Goal: Task Accomplishment & Management: Manage account settings

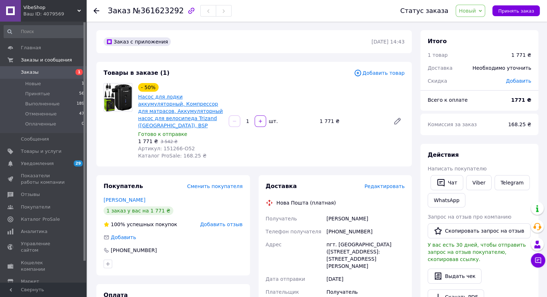
click at [160, 106] on link "Насос для лодки аккумуляторный, Компрессор для матрасов, Аккумуляторный насос д…" at bounding box center [180, 111] width 85 height 35
drag, startPoint x: 176, startPoint y: 150, endPoint x: 190, endPoint y: 149, distance: 14.8
click at [190, 153] on span "Каталог ProSale: 168.25 ₴" at bounding box center [172, 156] width 68 height 6
copy span "168.25"
drag, startPoint x: 330, startPoint y: 217, endPoint x: 370, endPoint y: 215, distance: 40.8
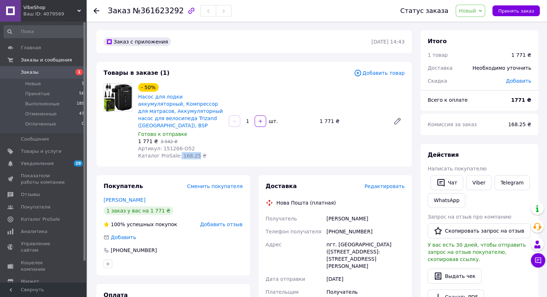
copy div "Получатель [PERSON_NAME]"
drag, startPoint x: 342, startPoint y: 225, endPoint x: 361, endPoint y: 225, distance: 19.1
click at [363, 225] on div "[PHONE_NUMBER]" at bounding box center [365, 231] width 81 height 13
copy div "[PHONE_NUMBER]"
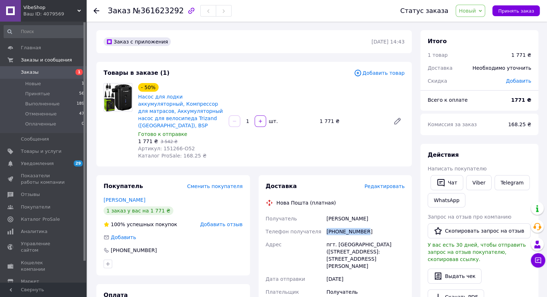
click at [475, 11] on span "Новый" at bounding box center [467, 11] width 17 height 6
click at [471, 25] on li "Принят" at bounding box center [475, 25] width 38 height 11
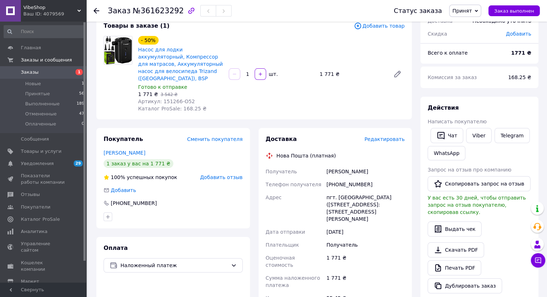
scroll to position [222, 0]
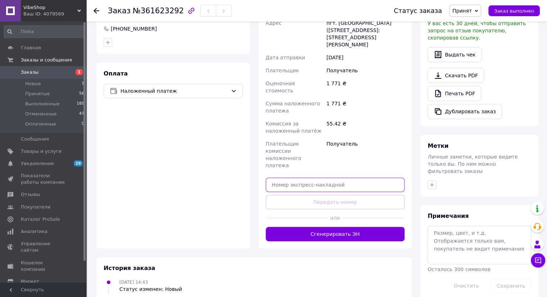
paste input "20451247254694"
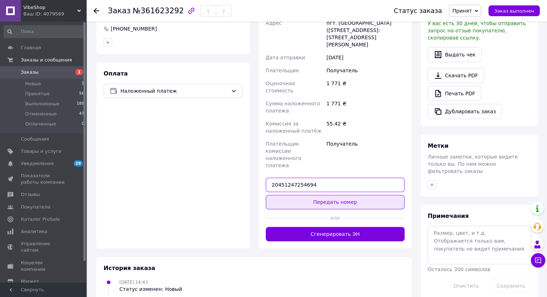
type input "20451247254694"
click at [334, 195] on button "Передать номер" at bounding box center [335, 202] width 139 height 14
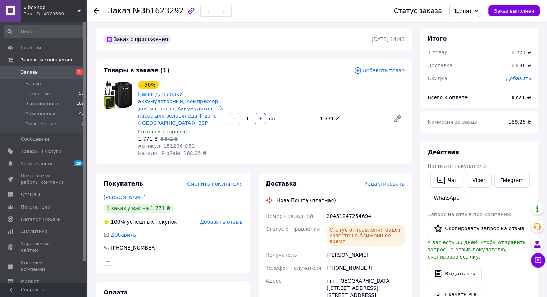
scroll to position [0, 0]
